Goal: Information Seeking & Learning: Learn about a topic

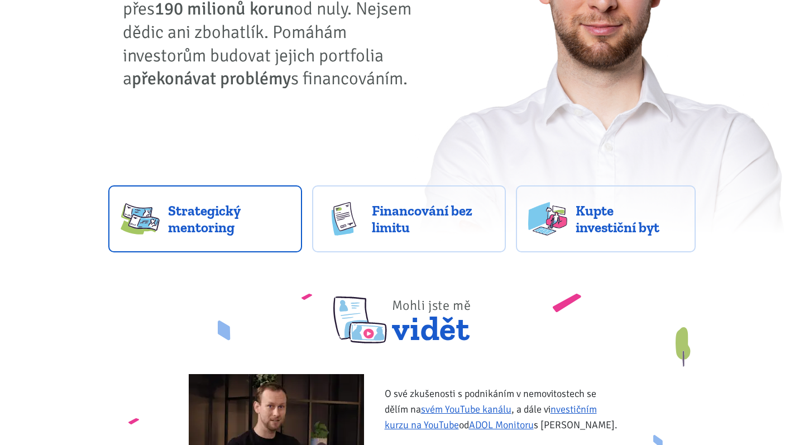
scroll to position [-26, 0]
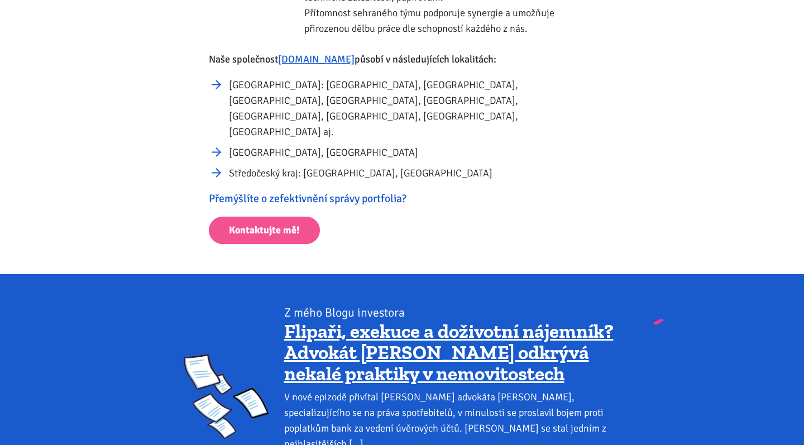
scroll to position [704, 0]
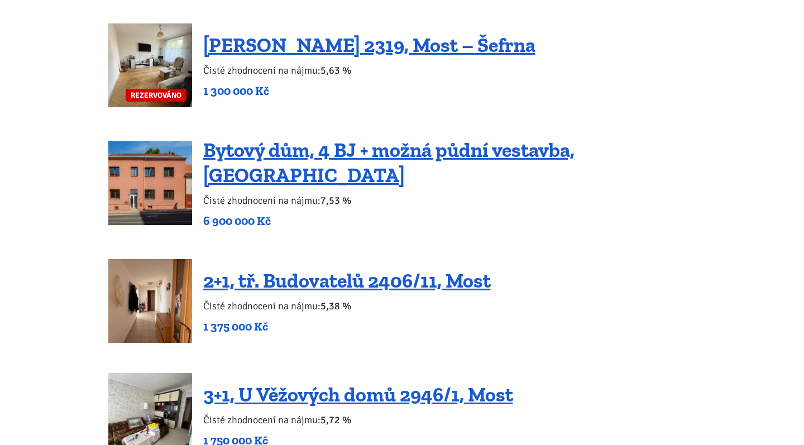
scroll to position [1401, 0]
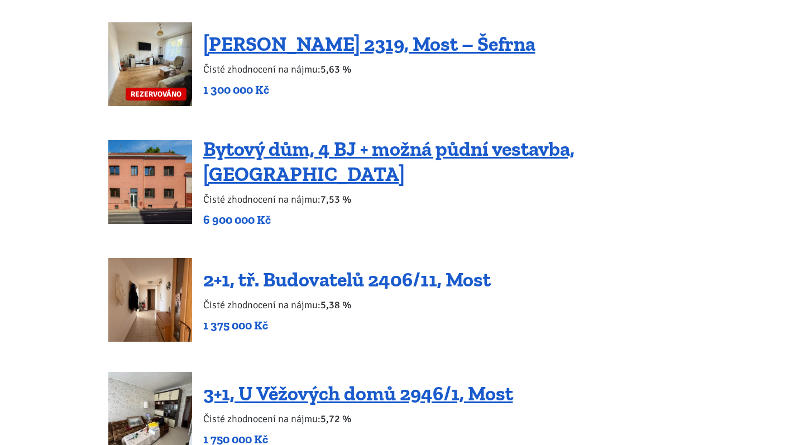
click at [363, 267] on link "2+1, tř. Budovatelů 2406/11, Most" at bounding box center [346, 279] width 287 height 24
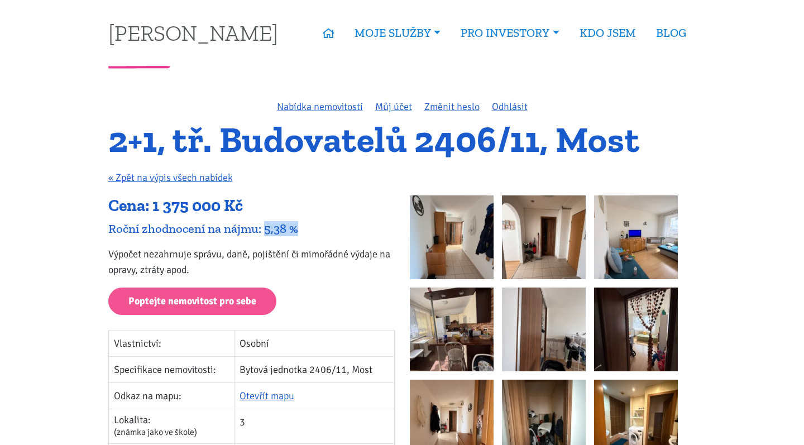
drag, startPoint x: 265, startPoint y: 228, endPoint x: 293, endPoint y: 229, distance: 27.9
click at [293, 229] on div "Roční zhodnocení na nájmu: 5,38 %" at bounding box center [251, 228] width 286 height 15
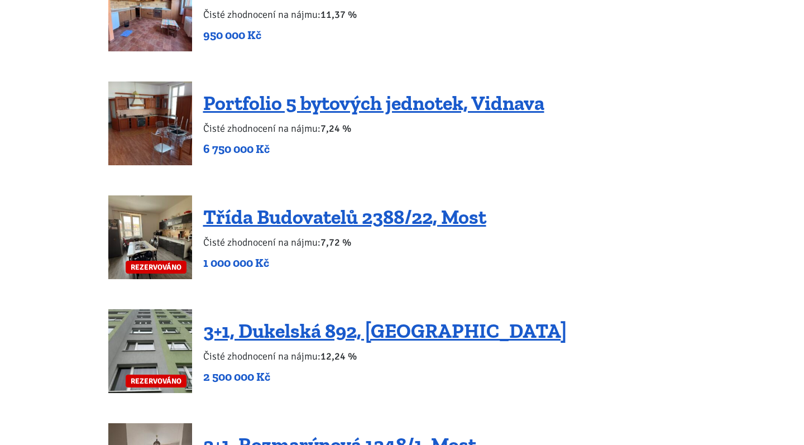
scroll to position [2153, 0]
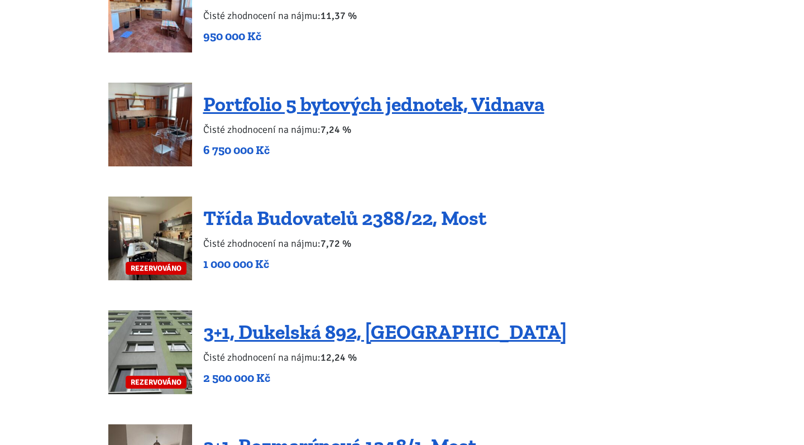
click at [376, 206] on link "Třída Budovatelů 2388/22, Most" at bounding box center [344, 218] width 283 height 24
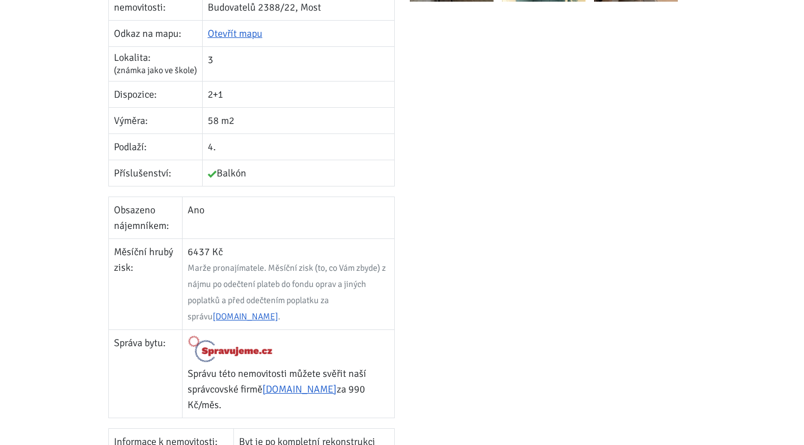
scroll to position [398, 0]
